Goal: Task Accomplishment & Management: Manage account settings

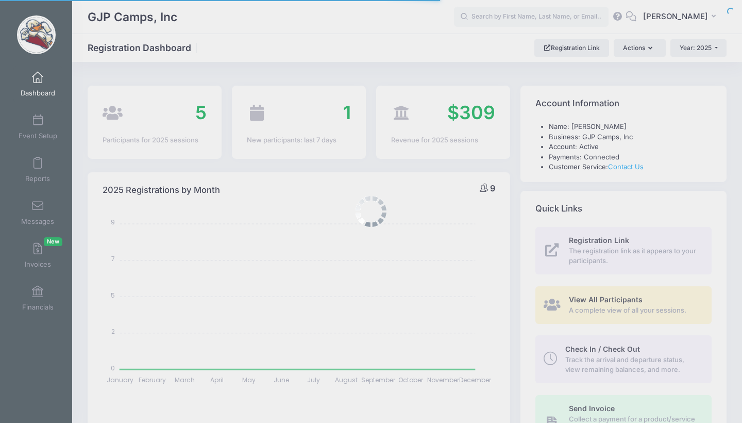
select select
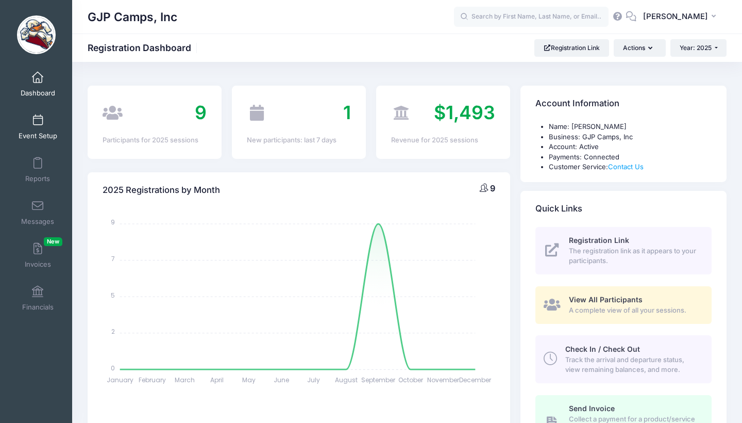
click at [48, 131] on span "Event Setup" at bounding box center [38, 135] width 39 height 9
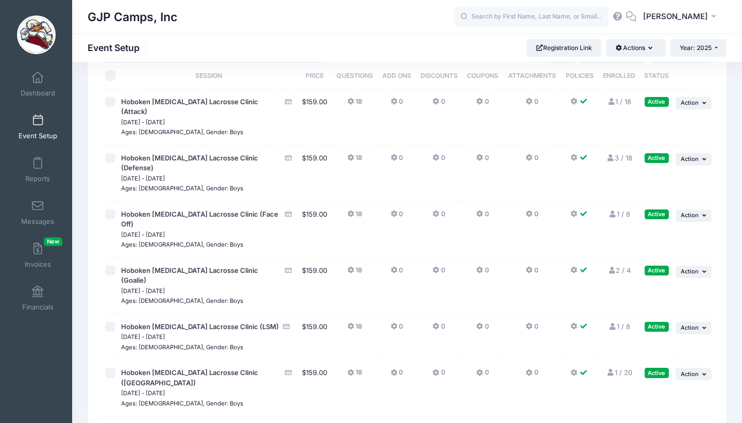
scroll to position [45, 0]
click at [226, 102] on span "Hoboken [MEDICAL_DATA] Lacrosse Clinic (Attack)" at bounding box center [189, 106] width 137 height 19
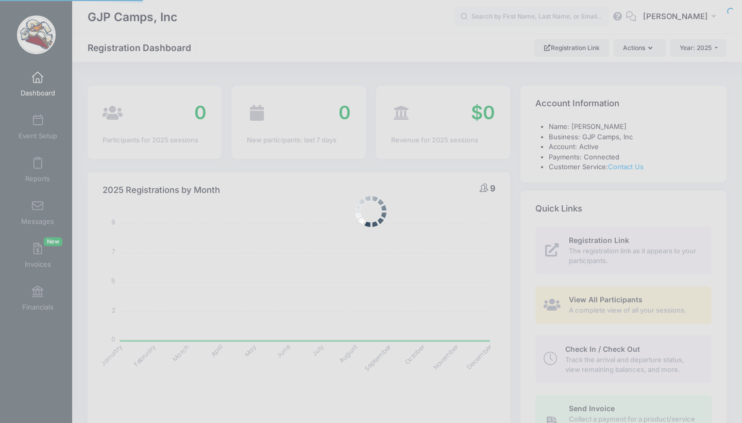
select select
